Goal: Task Accomplishment & Management: Manage account settings

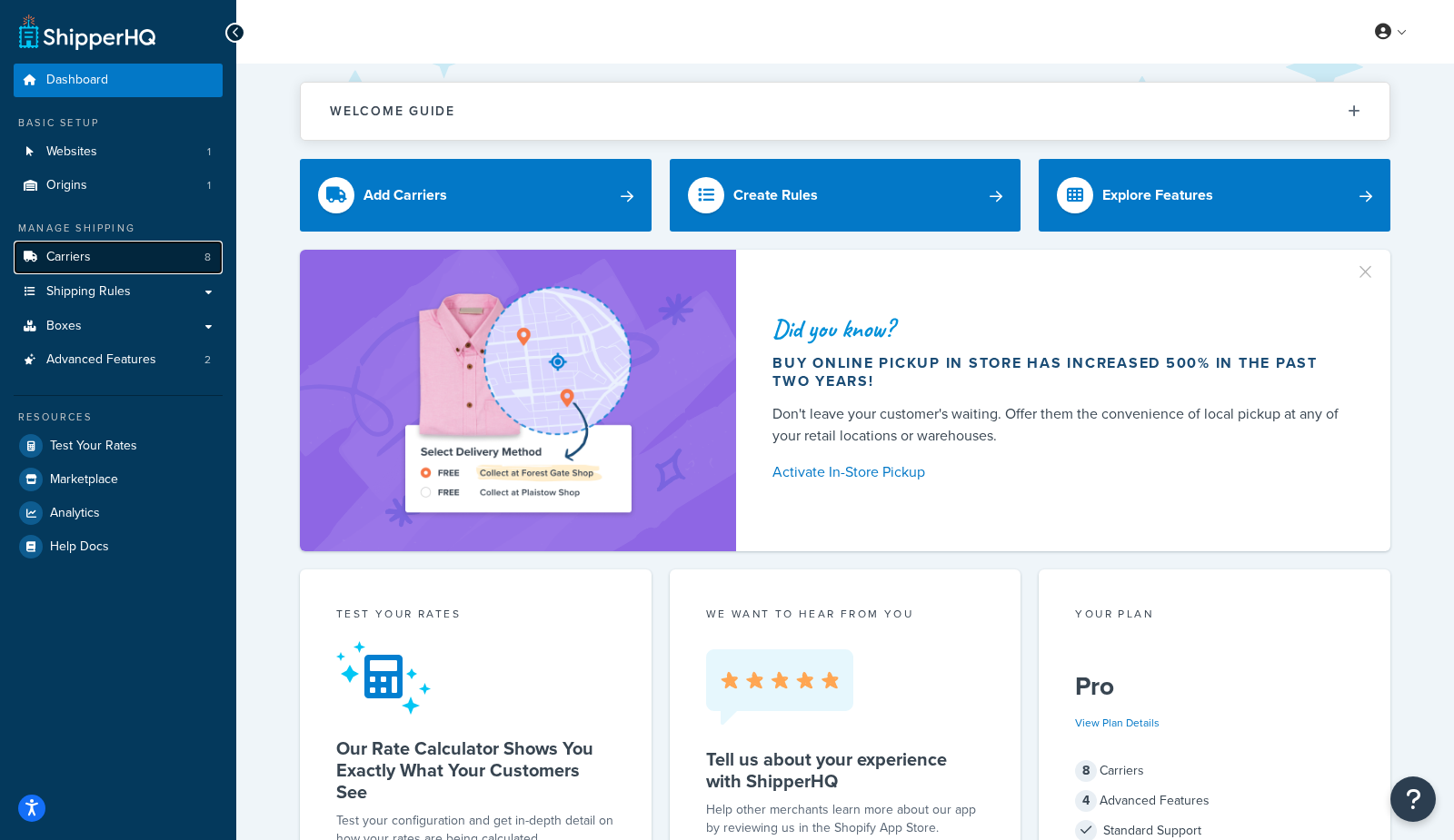
click at [112, 247] on link "Carriers 8" at bounding box center [118, 257] width 209 height 34
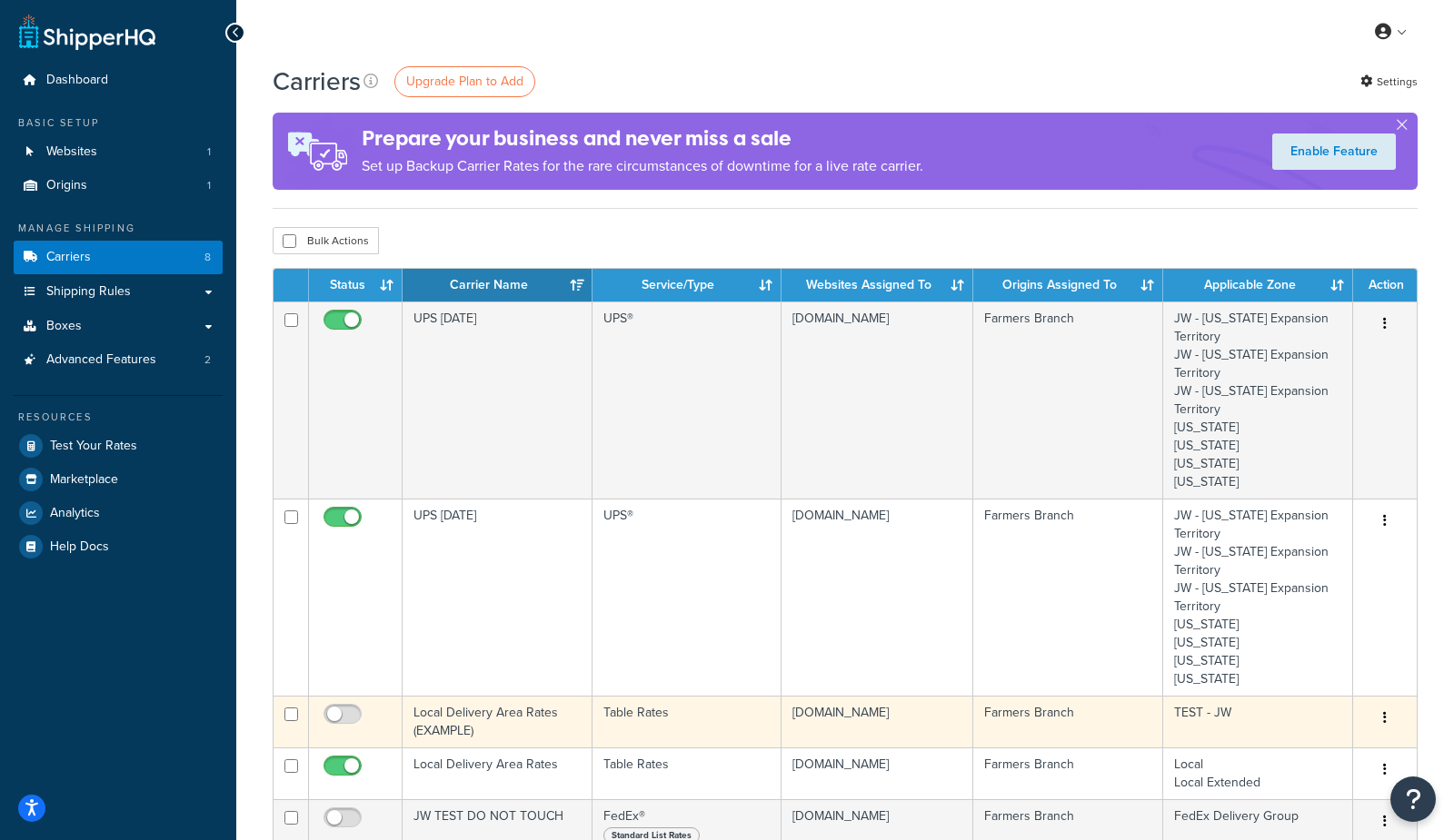
click at [479, 713] on td "Local Delivery Area Rates (EXAMPLE)" at bounding box center [498, 722] width 190 height 52
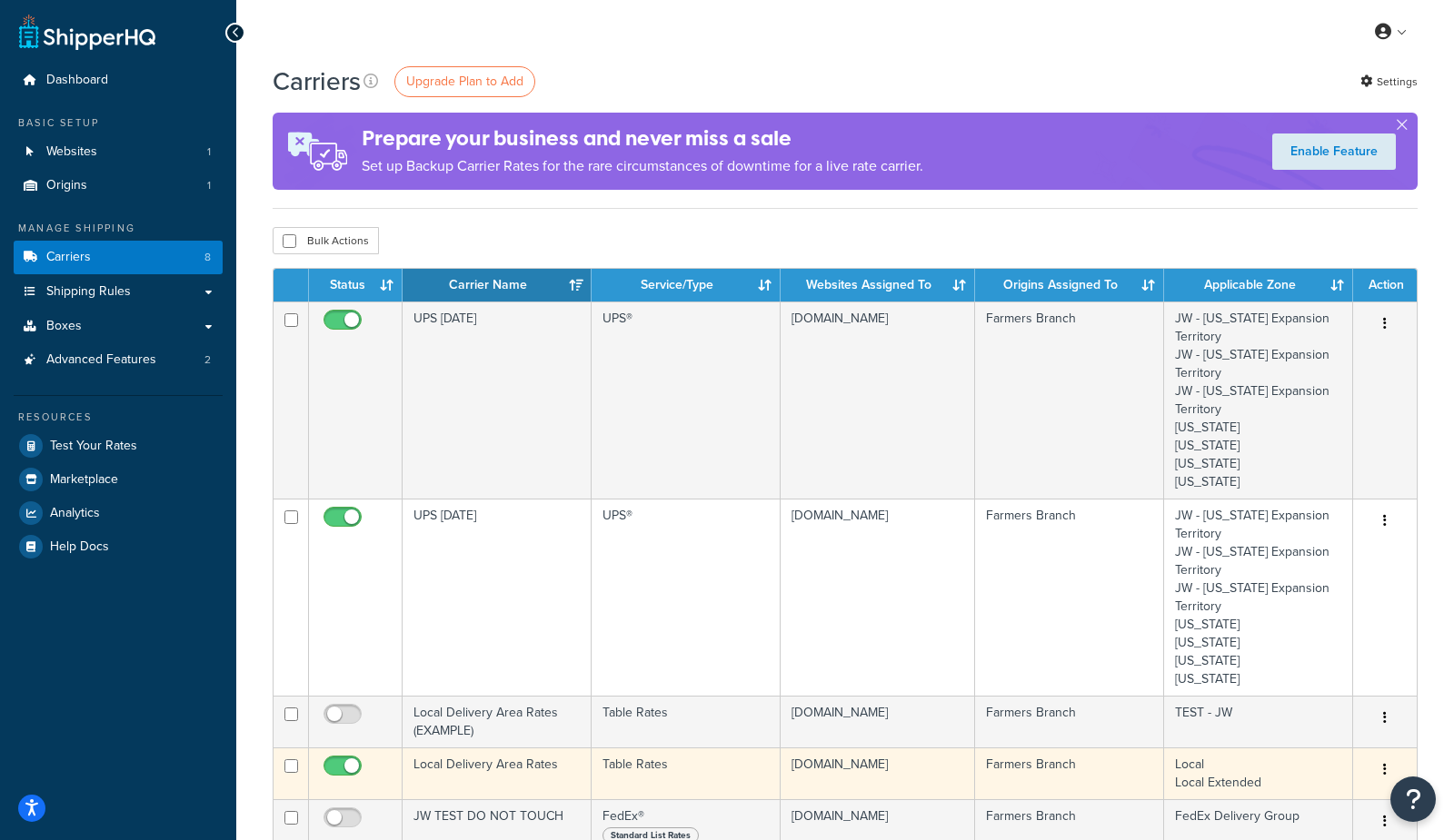
click at [477, 778] on td "Local Delivery Area Rates" at bounding box center [497, 773] width 189 height 52
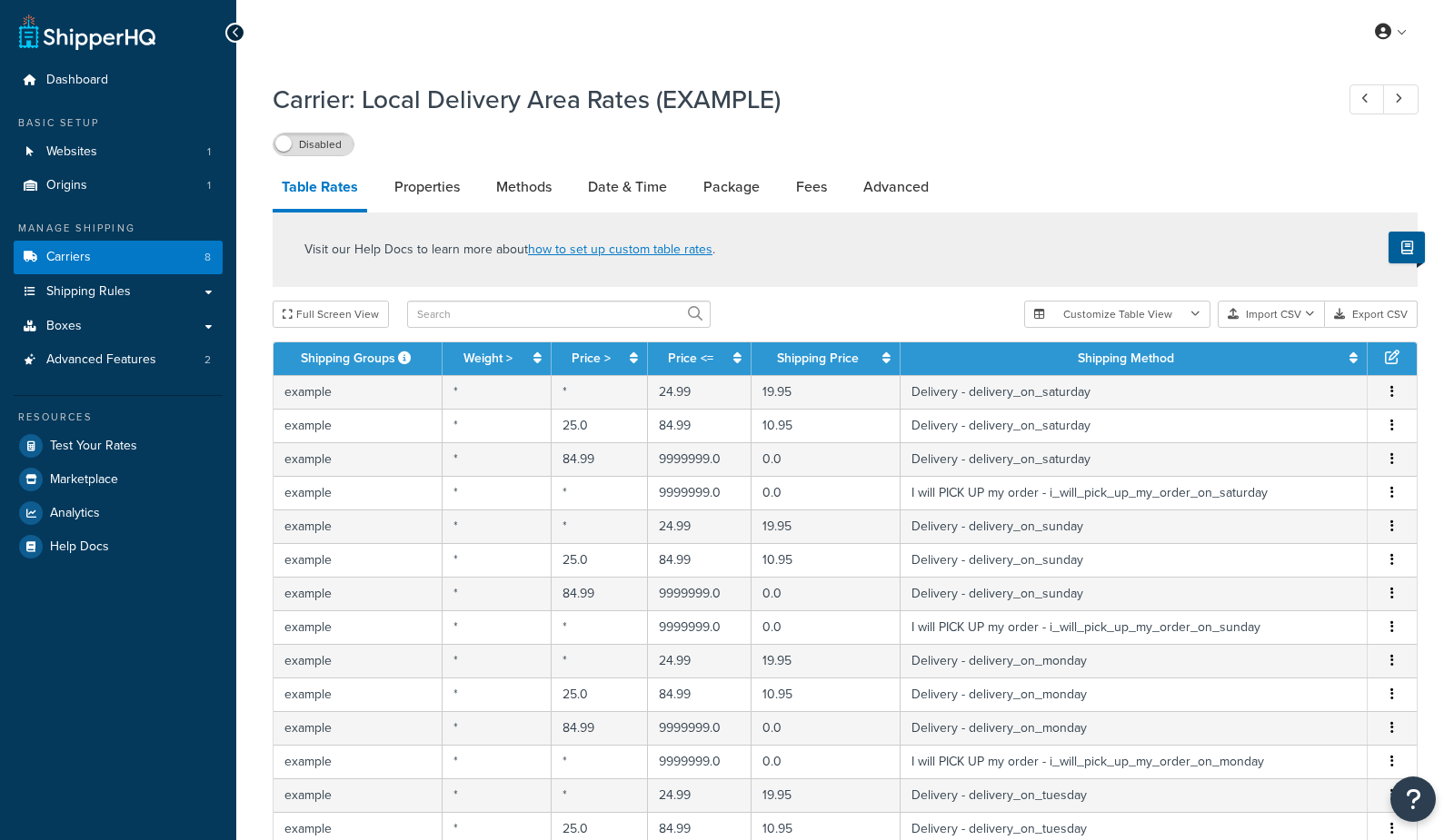
select select "25"
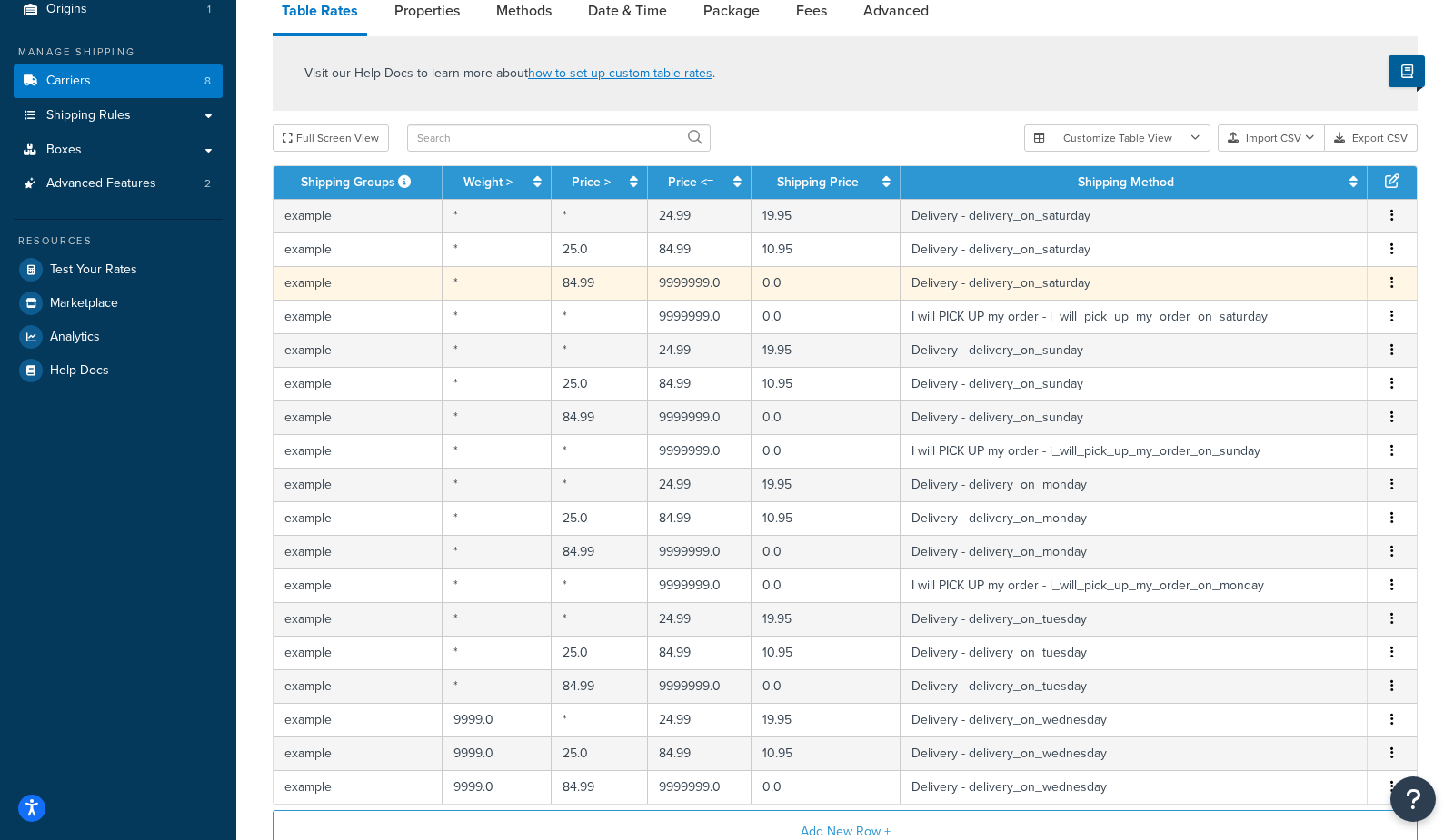
scroll to position [183, 0]
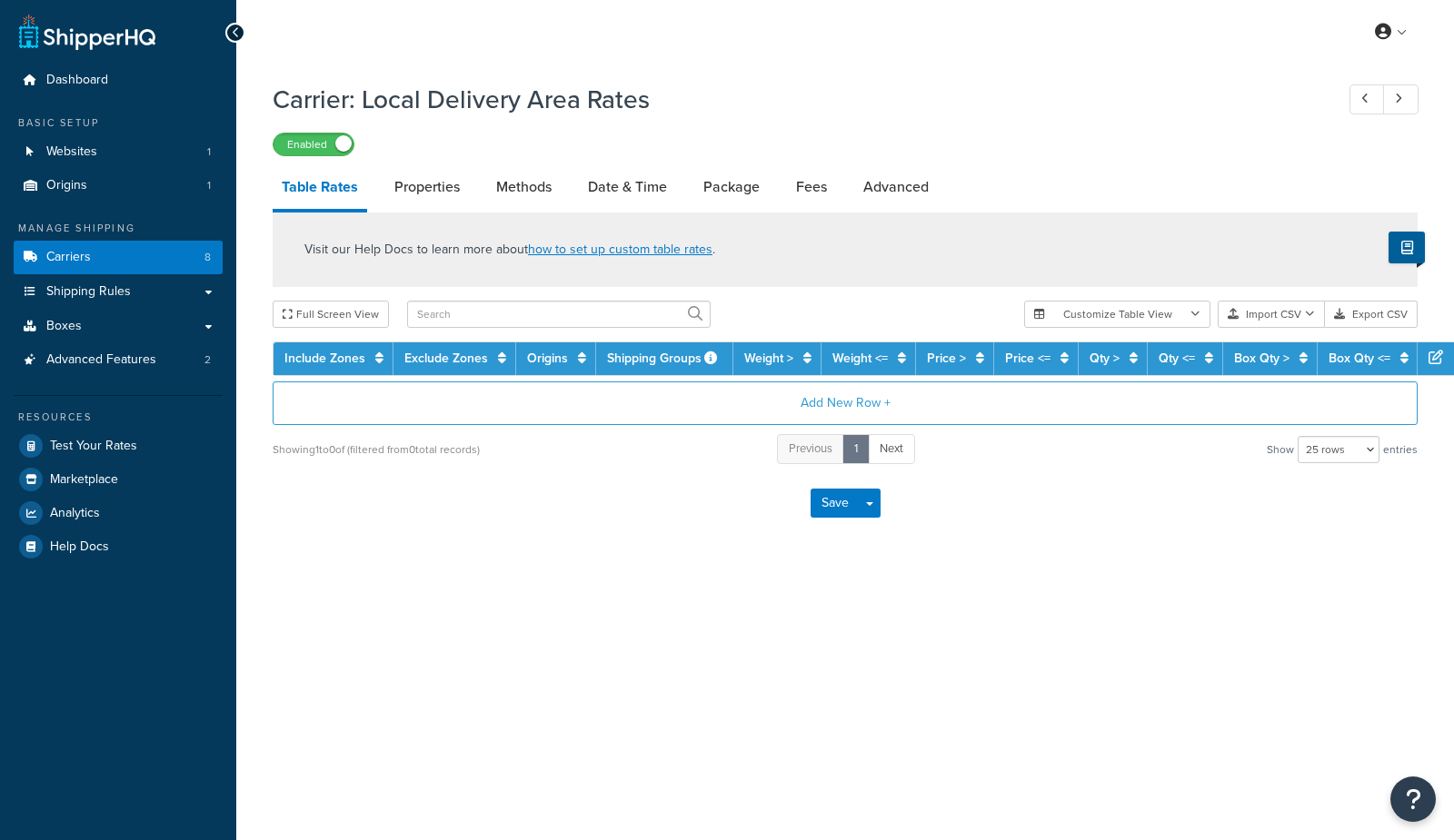
select select "25"
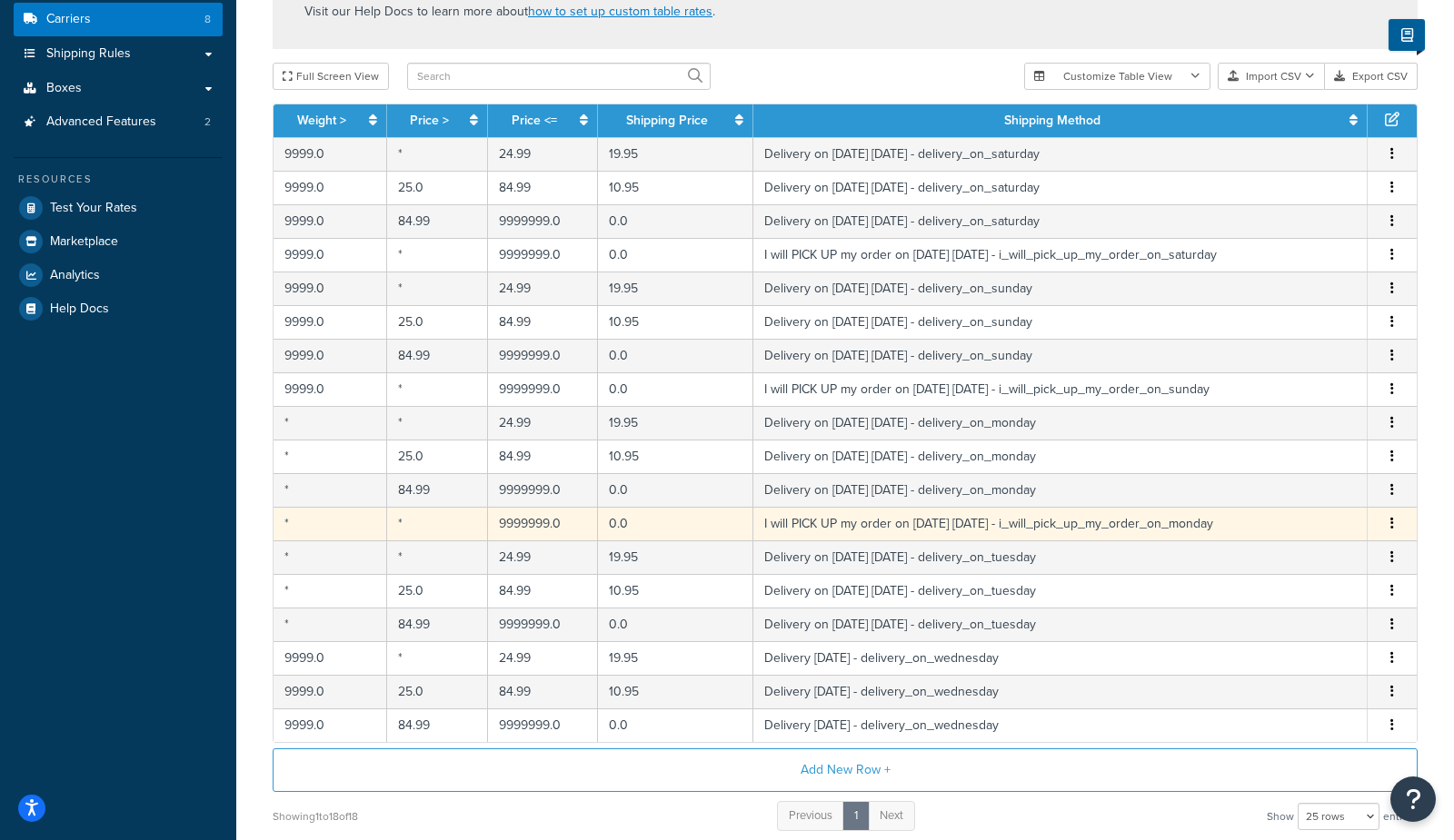
scroll to position [236, 0]
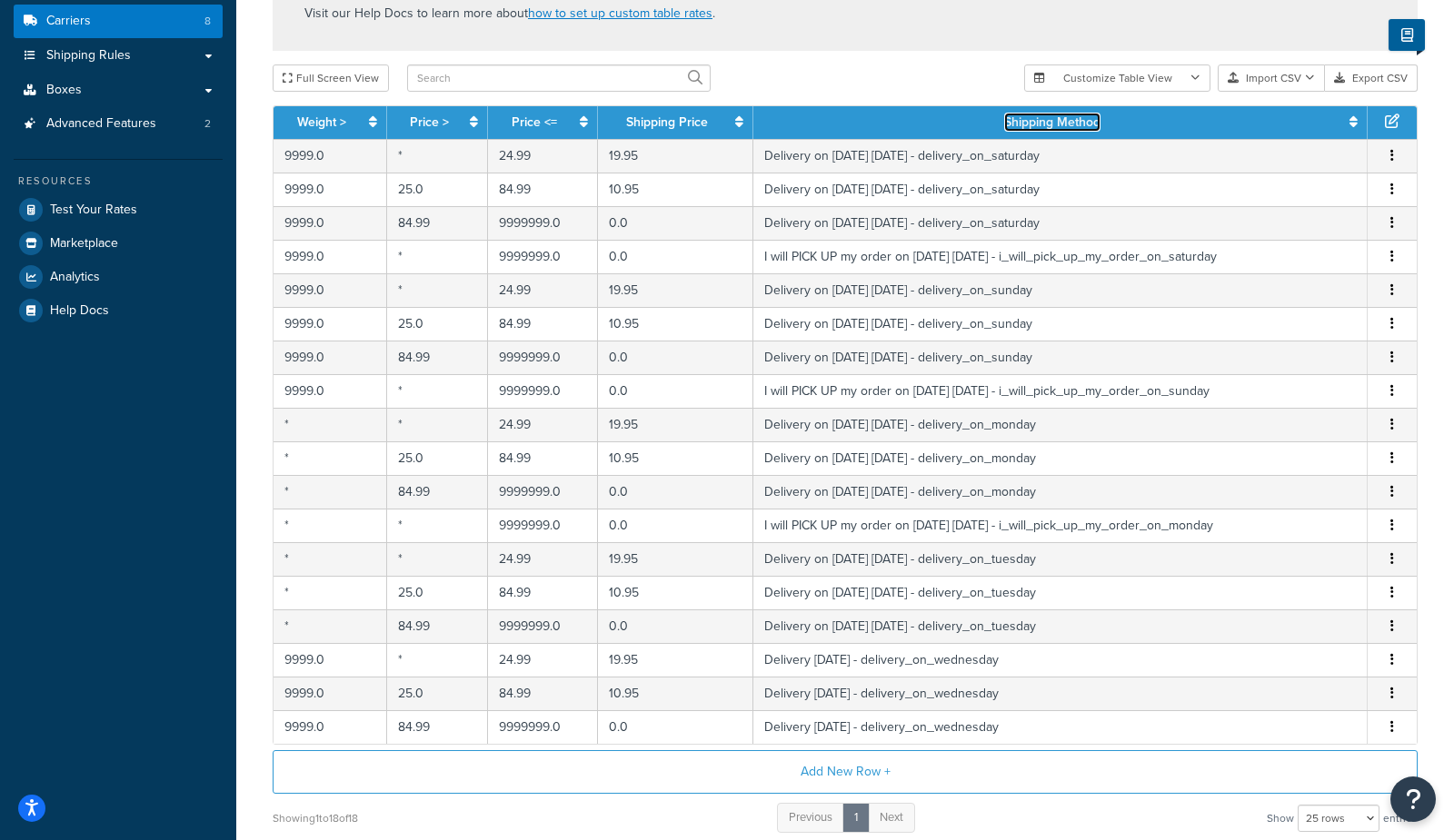
click at [1036, 118] on link "Shipping Method" at bounding box center [1053, 122] width 97 height 19
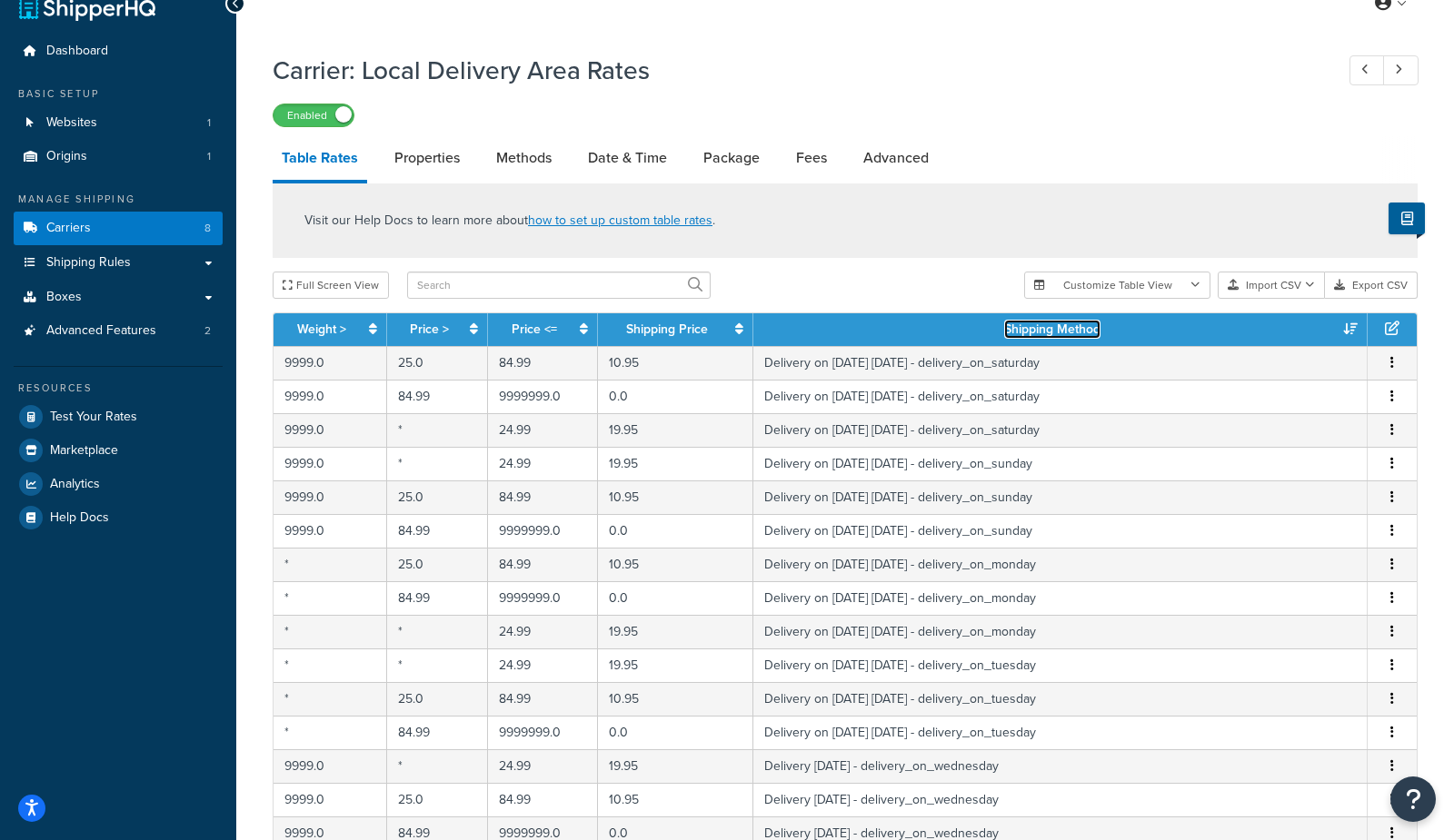
scroll to position [0, 0]
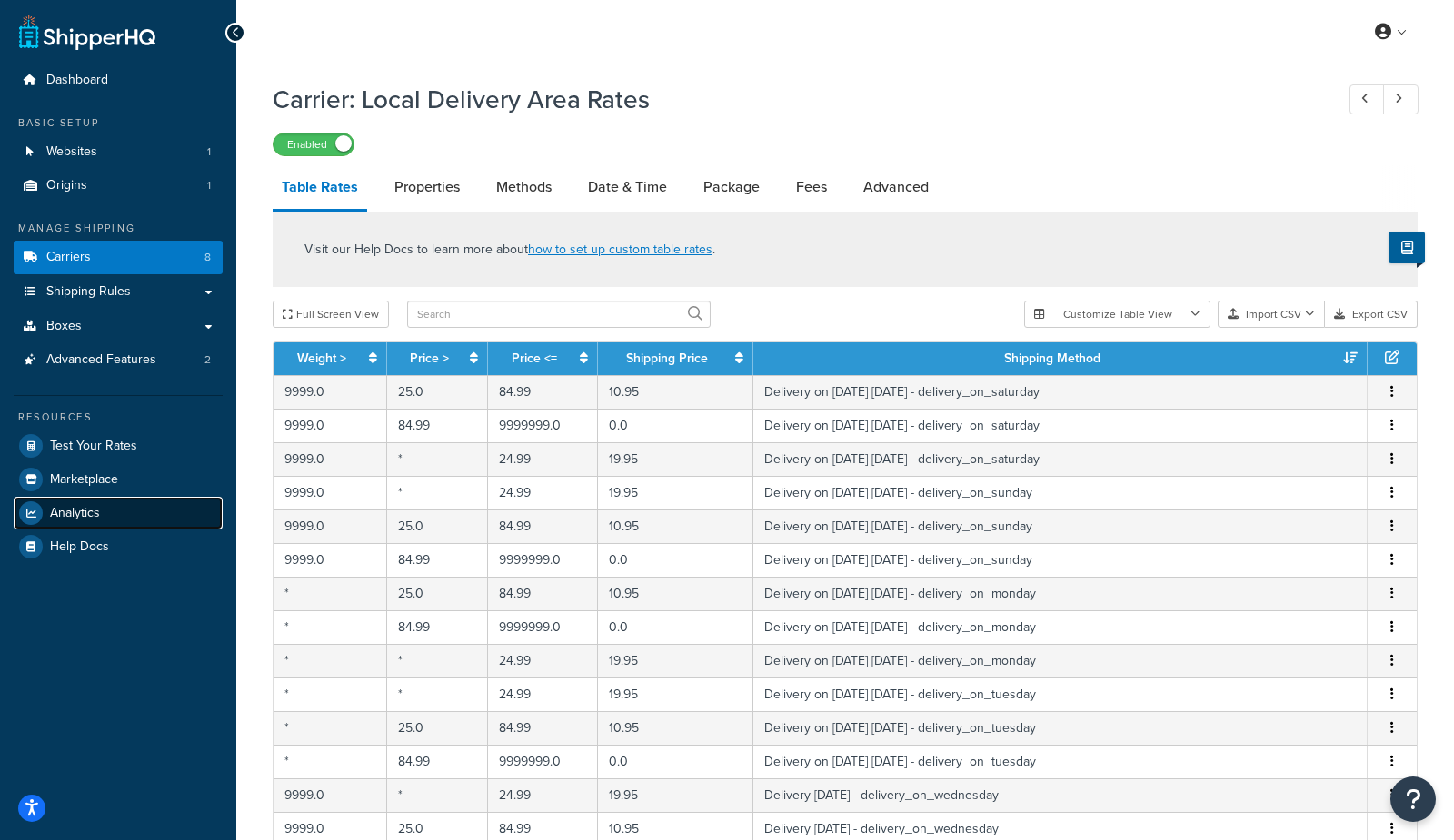
click at [80, 516] on span "Analytics" at bounding box center [75, 513] width 50 height 15
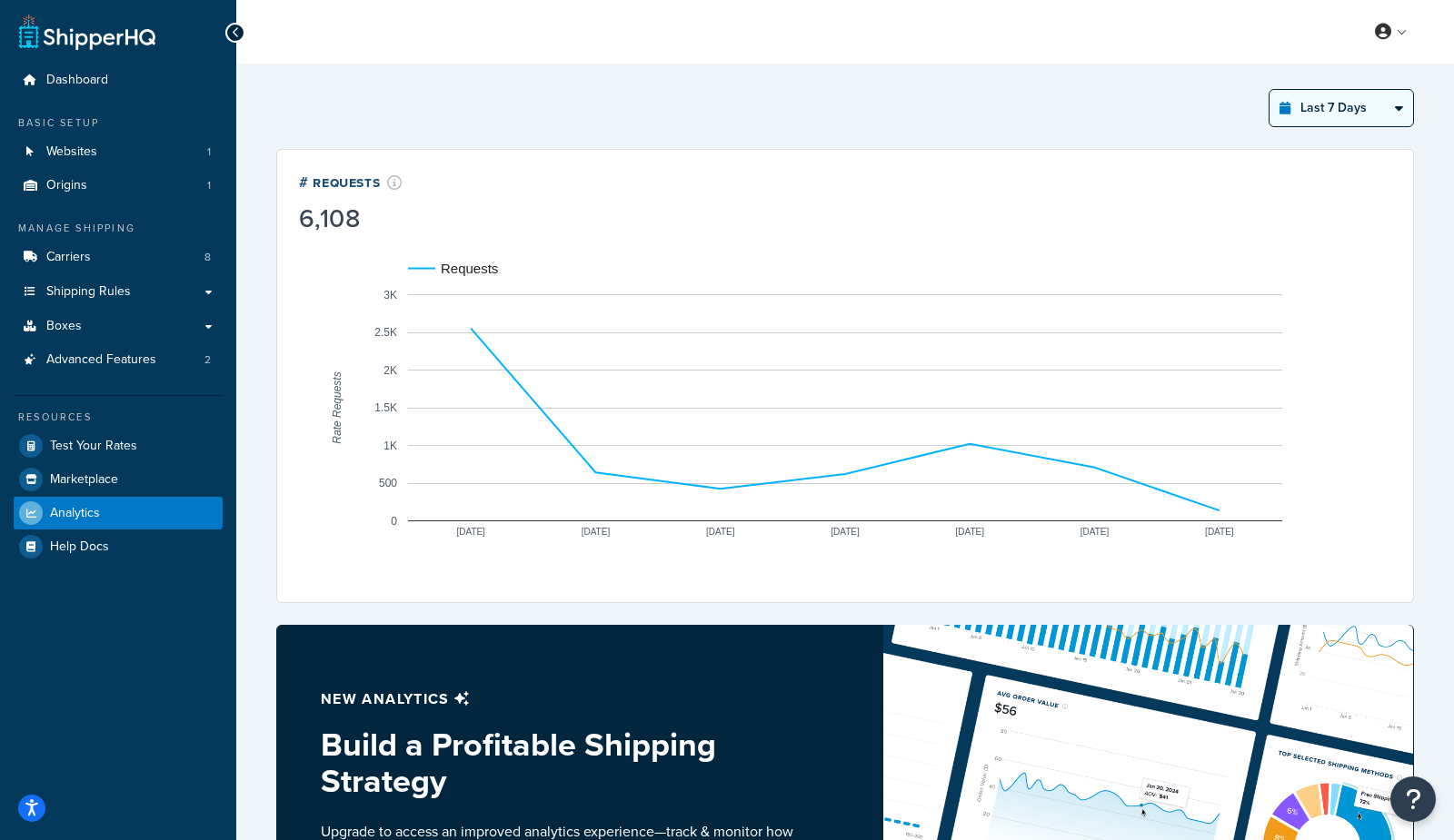
click at [1313, 108] on select "Last 24 Hours Last 7 Days Last 30 Days Last 3 Months Last 6 Months Last 12 Mont…" at bounding box center [1342, 108] width 144 height 36
select select "last_year"
click at [1271, 90] on select "Last 24 Hours Last 7 Days Last 30 Days Last 3 Months Last 6 Months Last 12 Mont…" at bounding box center [1342, 108] width 144 height 36
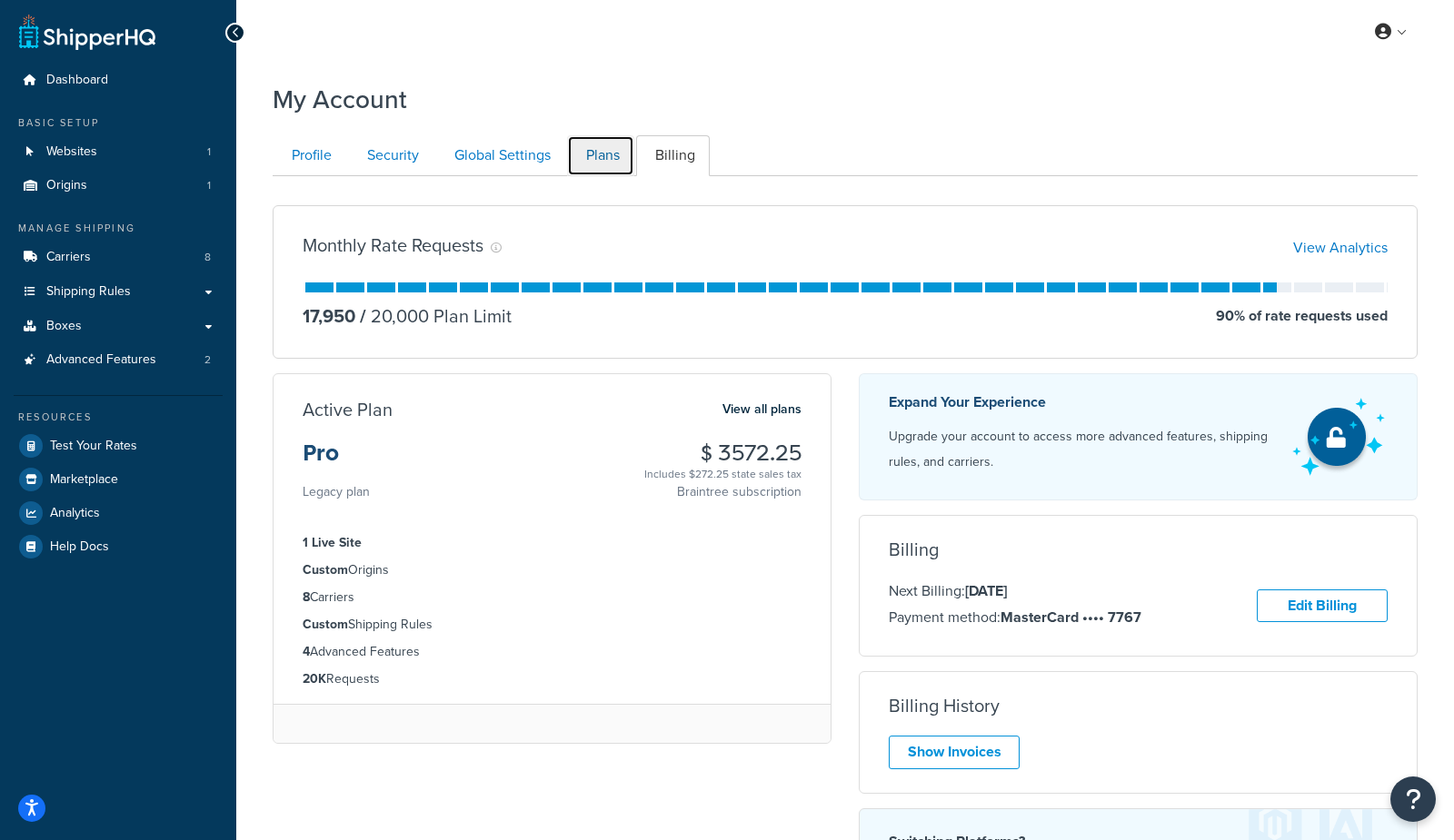
click at [595, 159] on link "Plans" at bounding box center [601, 156] width 67 height 41
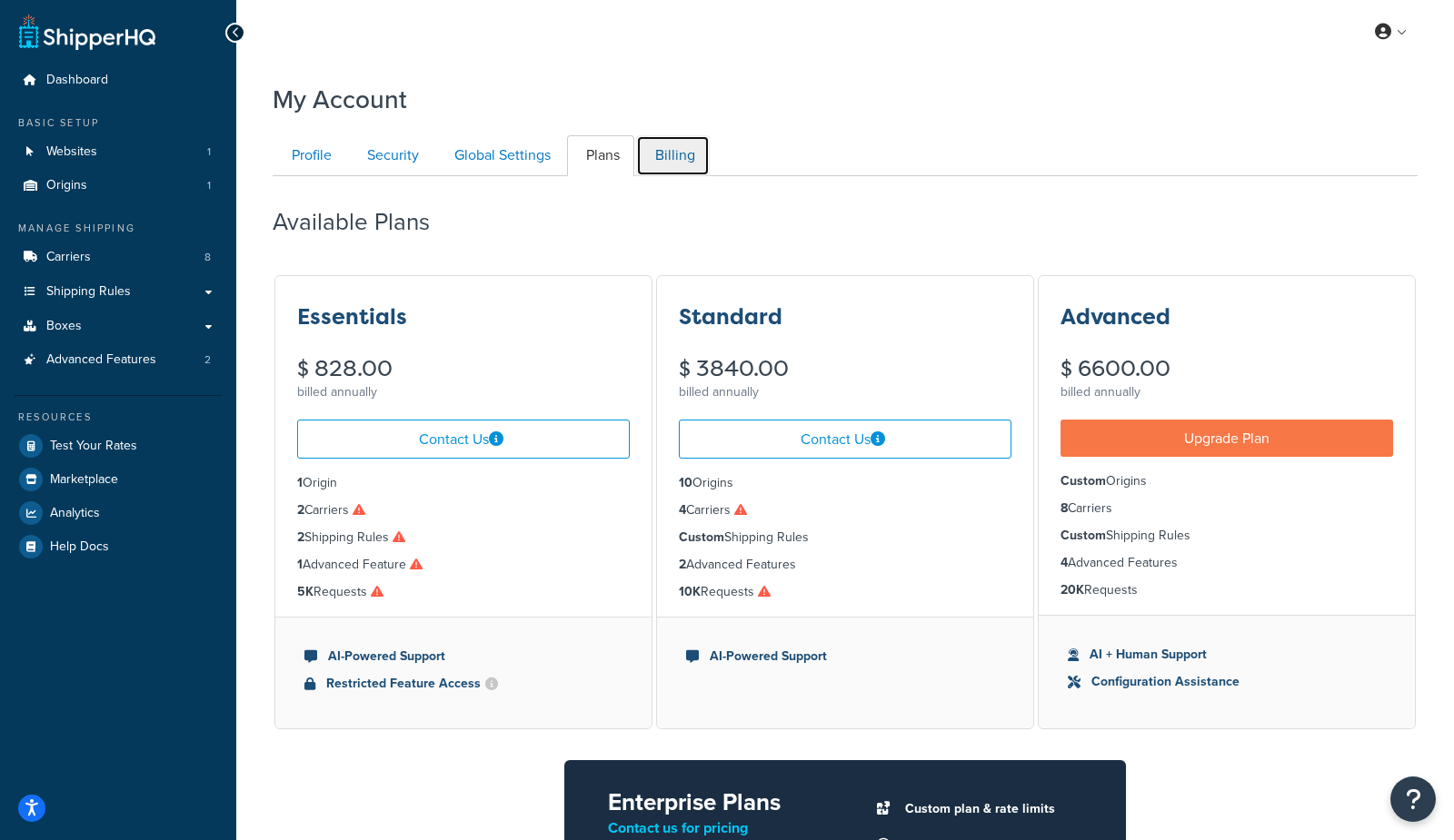
click at [663, 160] on link "Billing" at bounding box center [673, 156] width 74 height 41
